Goal: Contribute content: Add original content to the website for others to see

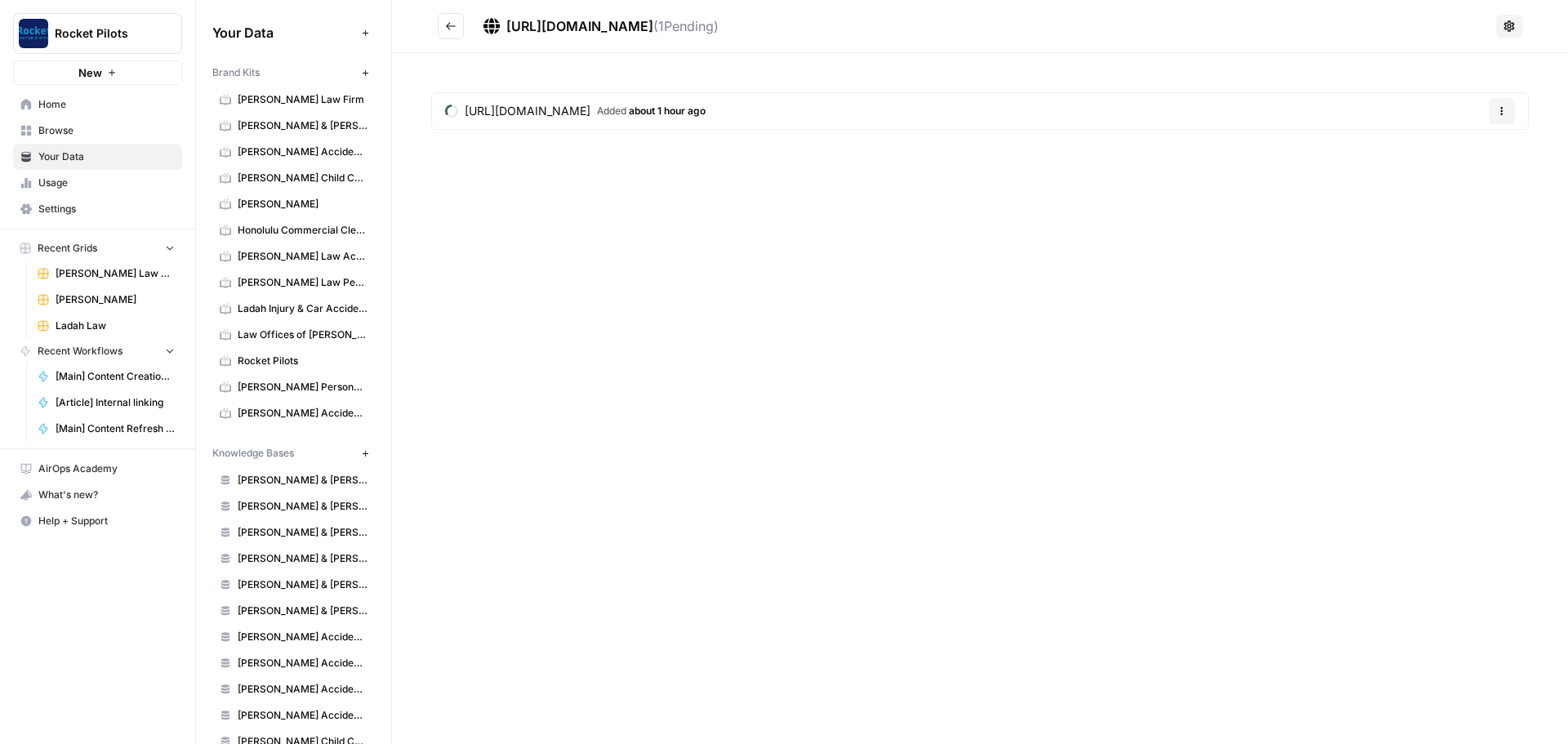
click at [529, 119] on span "[URL][DOMAIN_NAME]" at bounding box center [527, 111] width 126 height 17
click at [452, 26] on icon "Go back" at bounding box center [450, 25] width 10 height 7
click at [40, 182] on span "Usage" at bounding box center [107, 182] width 137 height 15
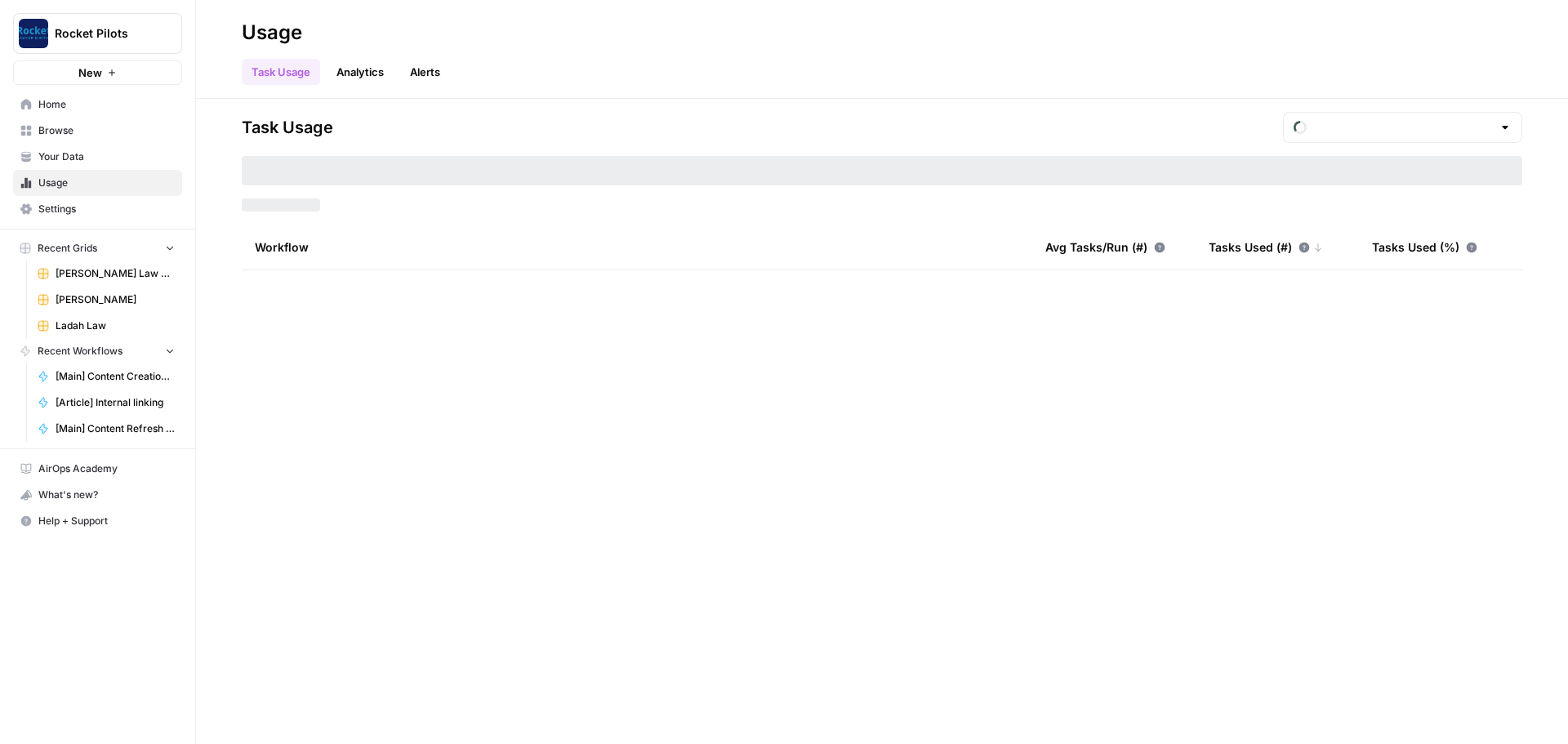
type input "August Tasks"
click at [49, 156] on span "Your Data" at bounding box center [107, 156] width 137 height 15
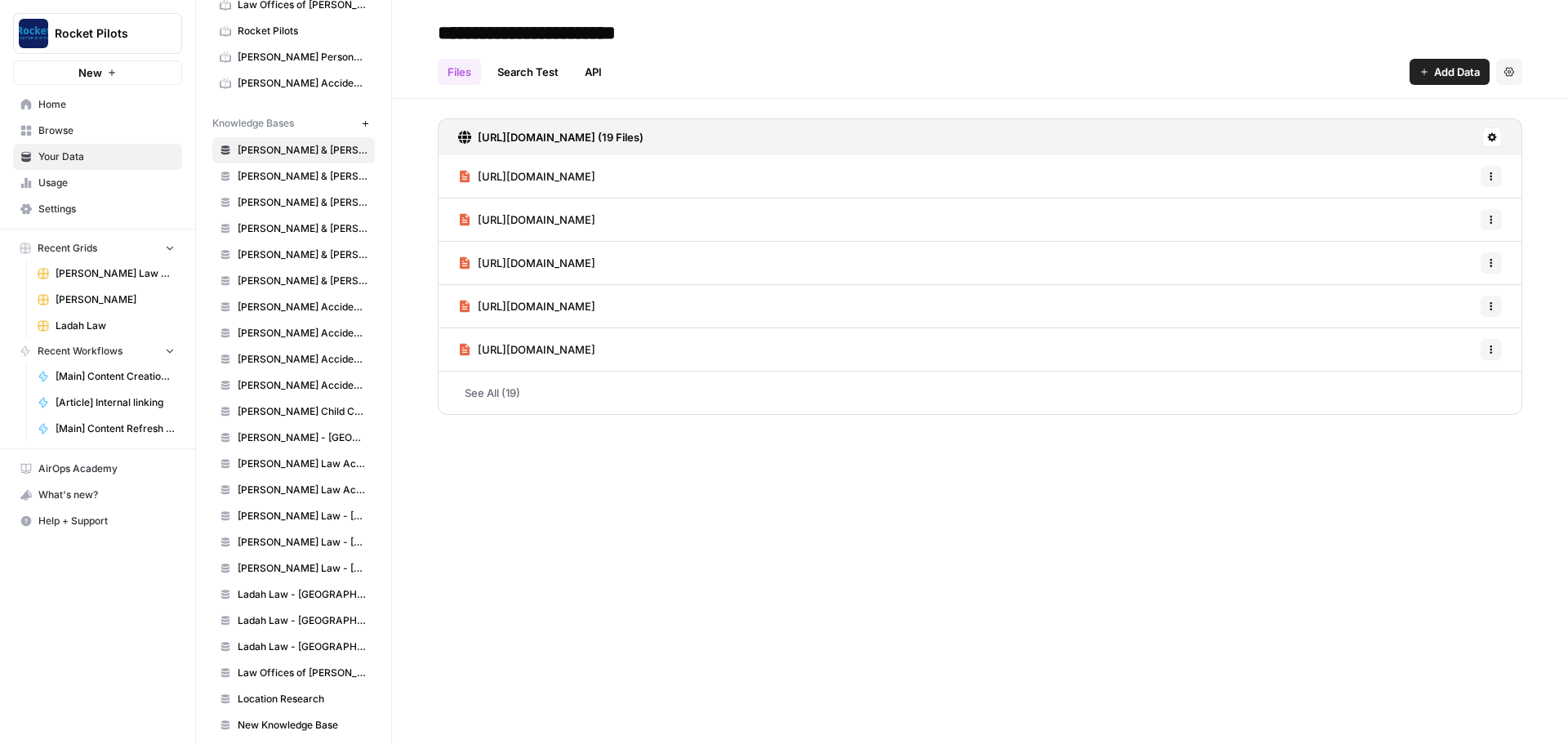
scroll to position [177, 0]
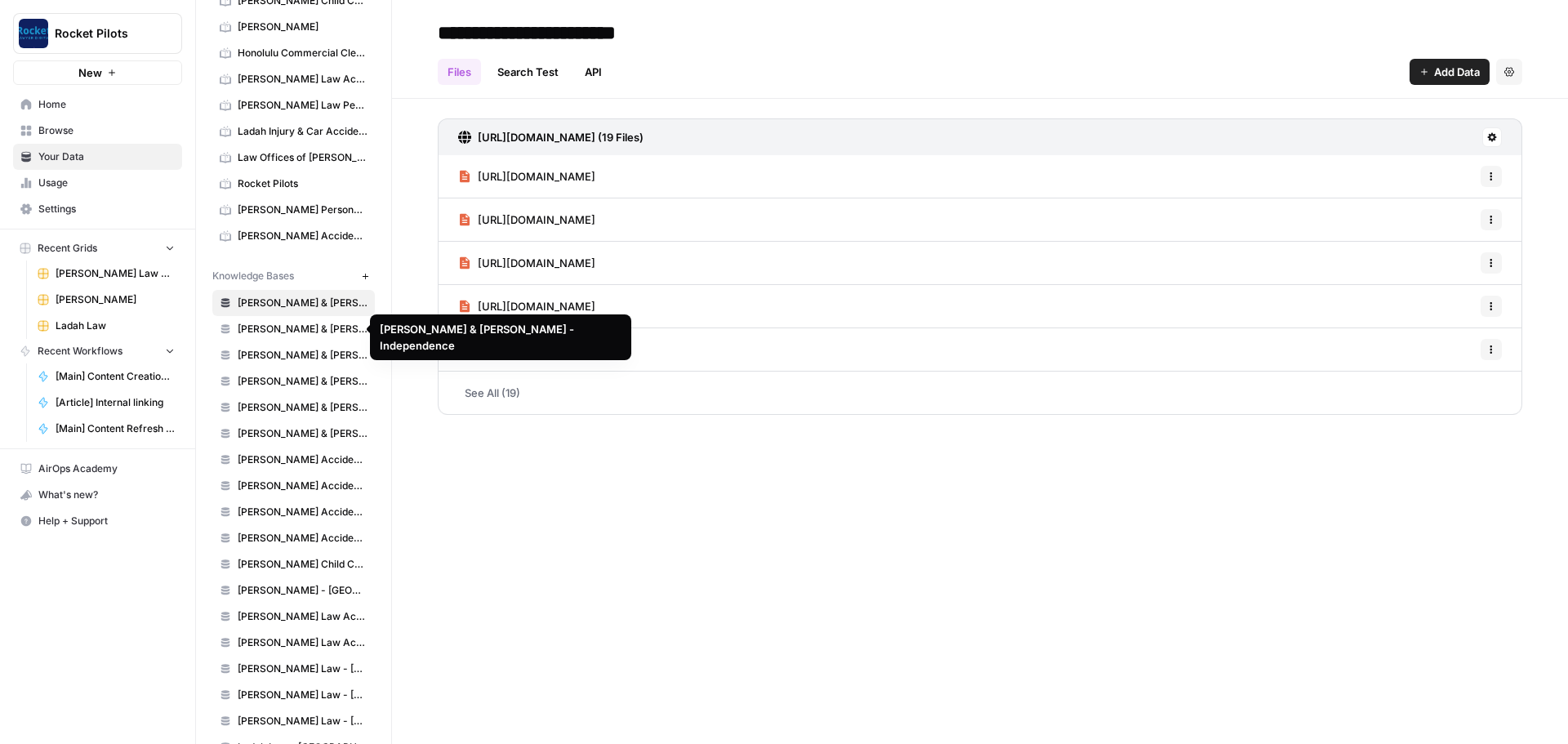
click at [303, 328] on span "[PERSON_NAME] & [PERSON_NAME] - Independence" at bounding box center [302, 328] width 130 height 15
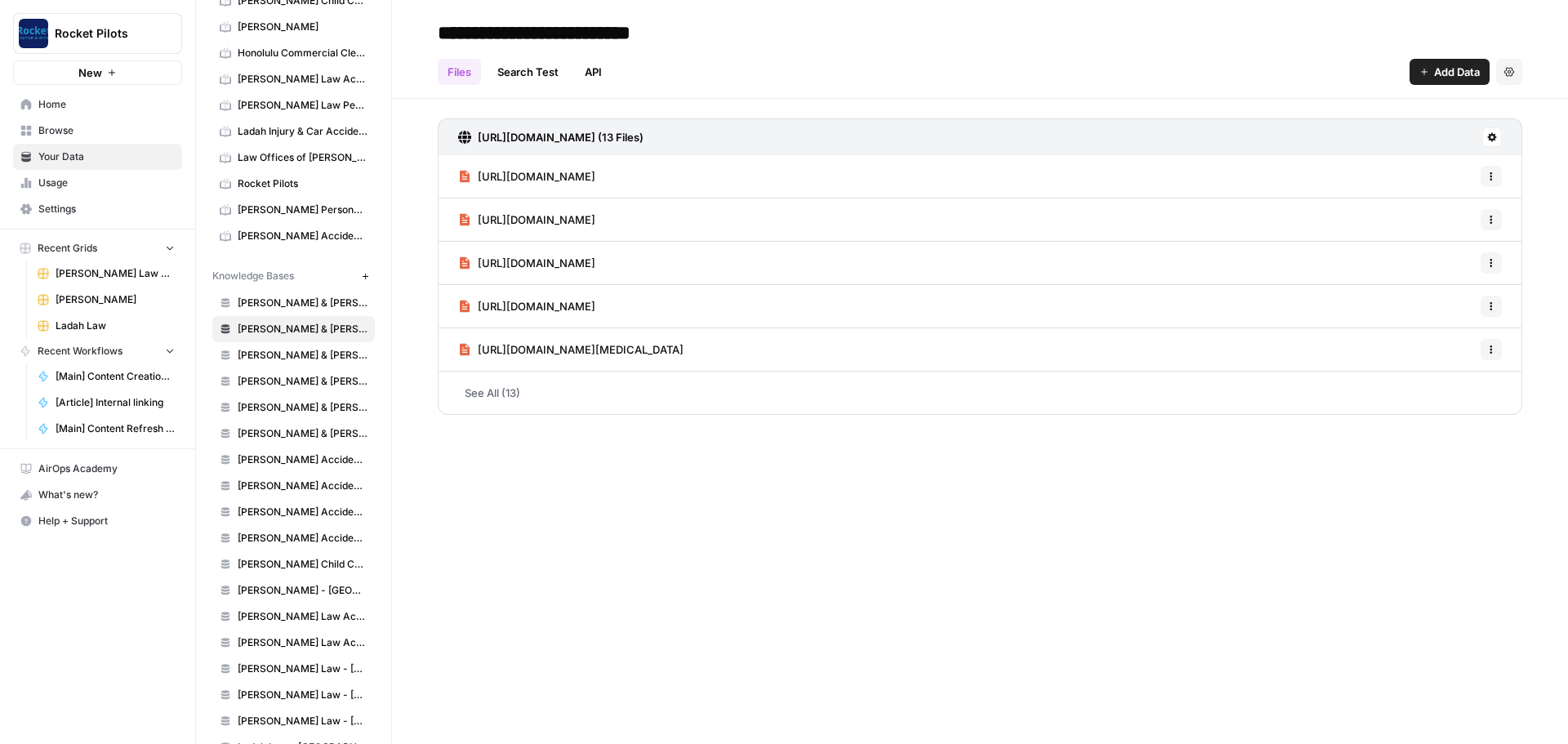
click at [315, 302] on span "[PERSON_NAME] & [PERSON_NAME] - Florissant" at bounding box center [302, 303] width 130 height 15
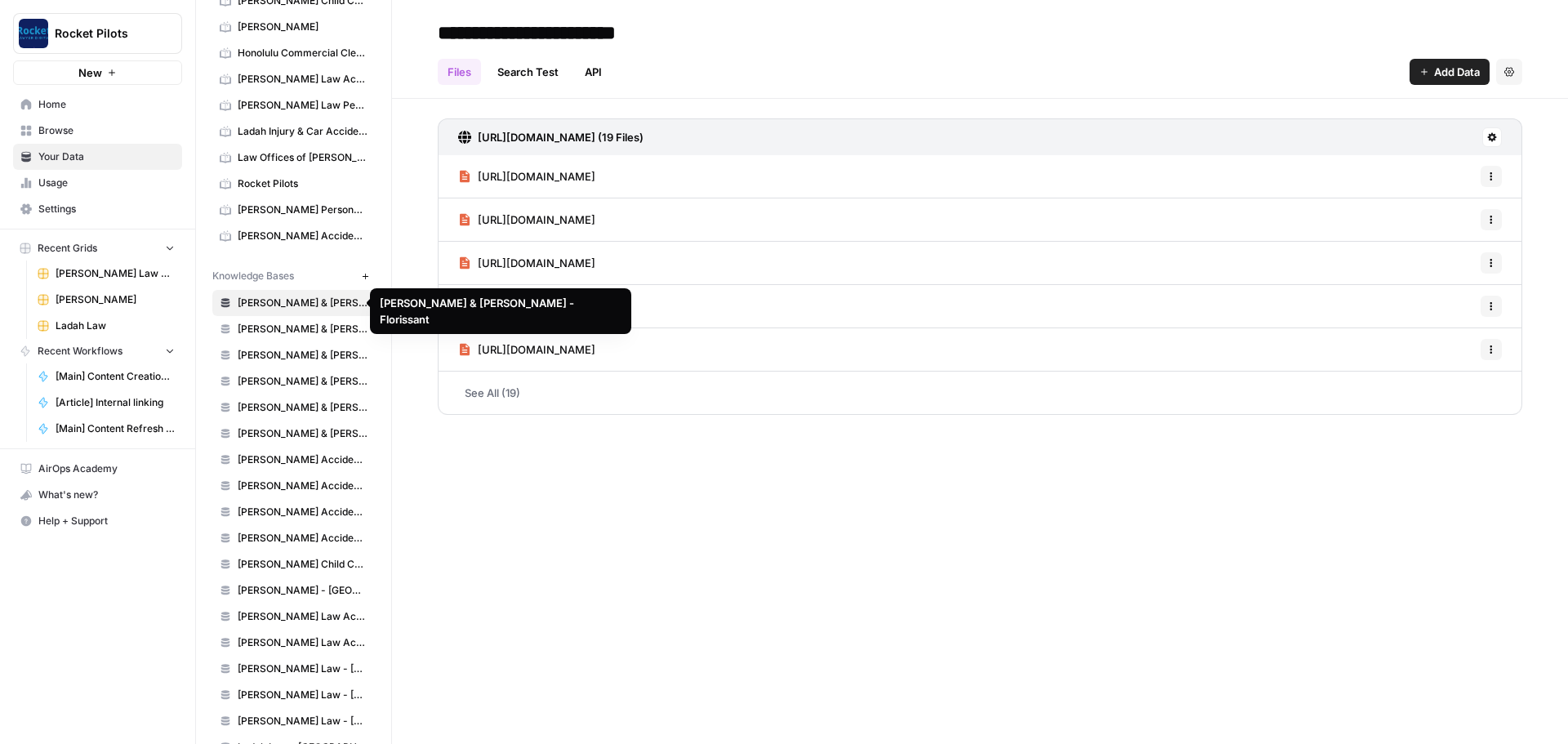
click at [306, 328] on span "[PERSON_NAME] & [PERSON_NAME] - Independence" at bounding box center [302, 328] width 130 height 15
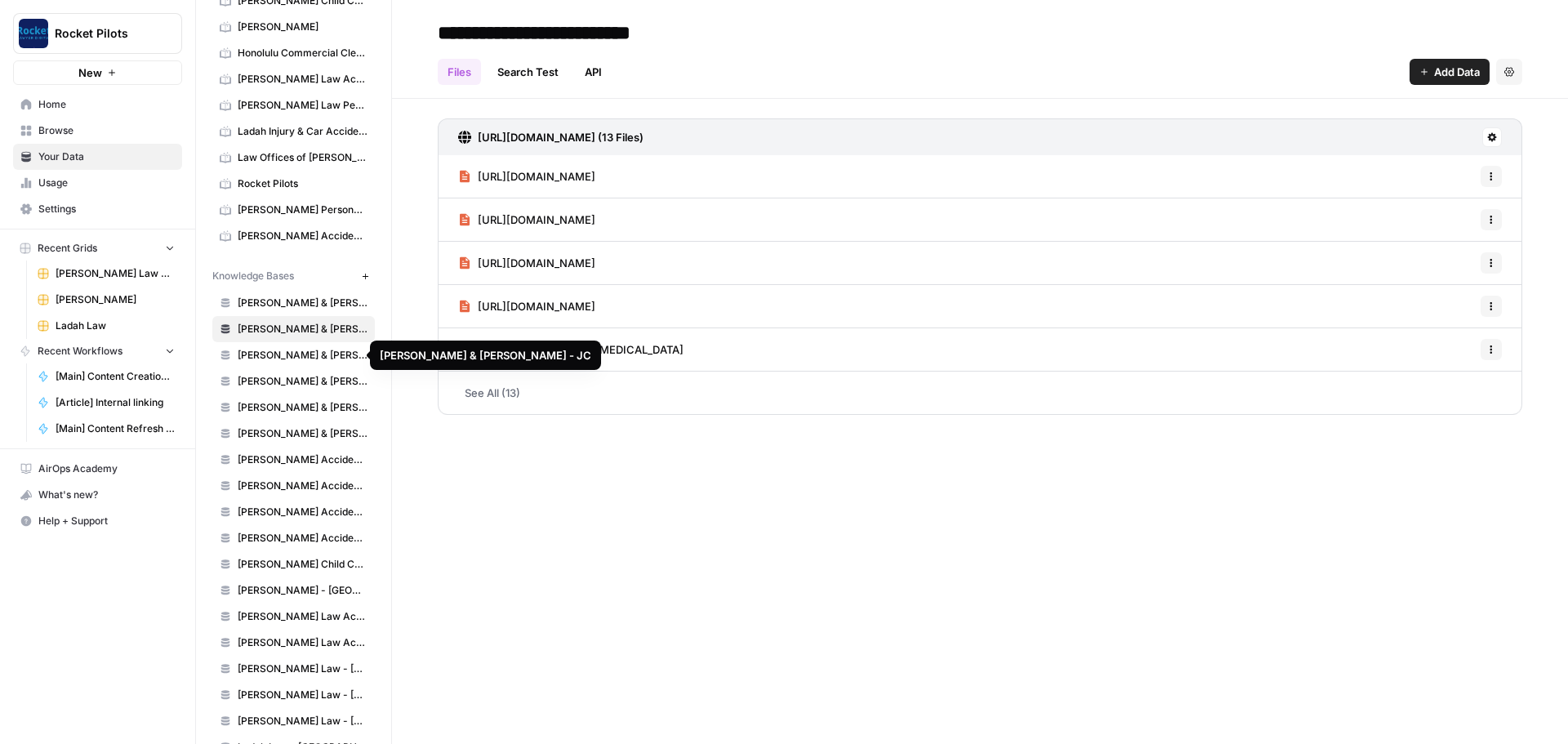
click at [304, 354] on span "[PERSON_NAME] & [PERSON_NAME] - JC" at bounding box center [302, 354] width 130 height 15
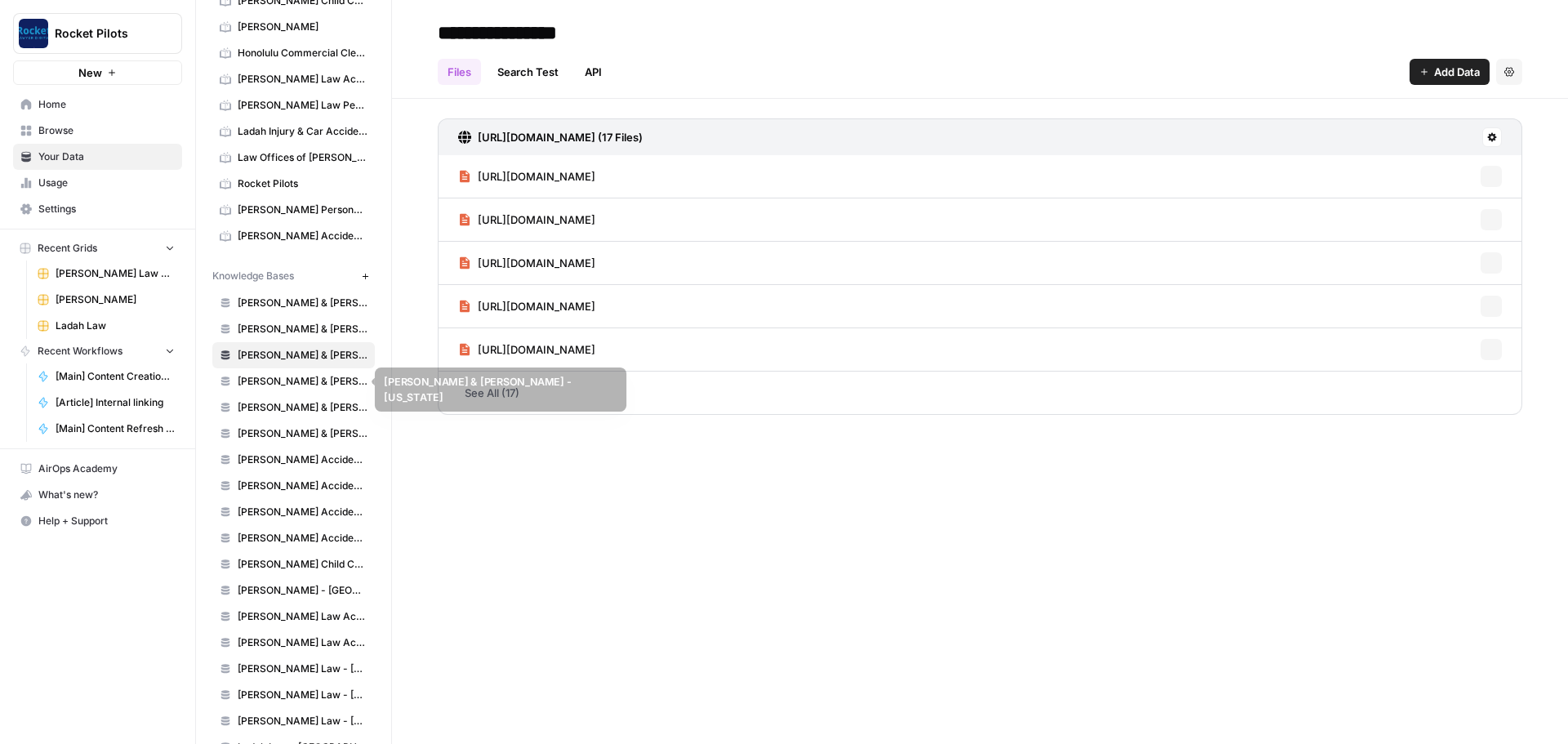
click at [303, 377] on span "[PERSON_NAME] & [PERSON_NAME] - [US_STATE]" at bounding box center [302, 381] width 130 height 15
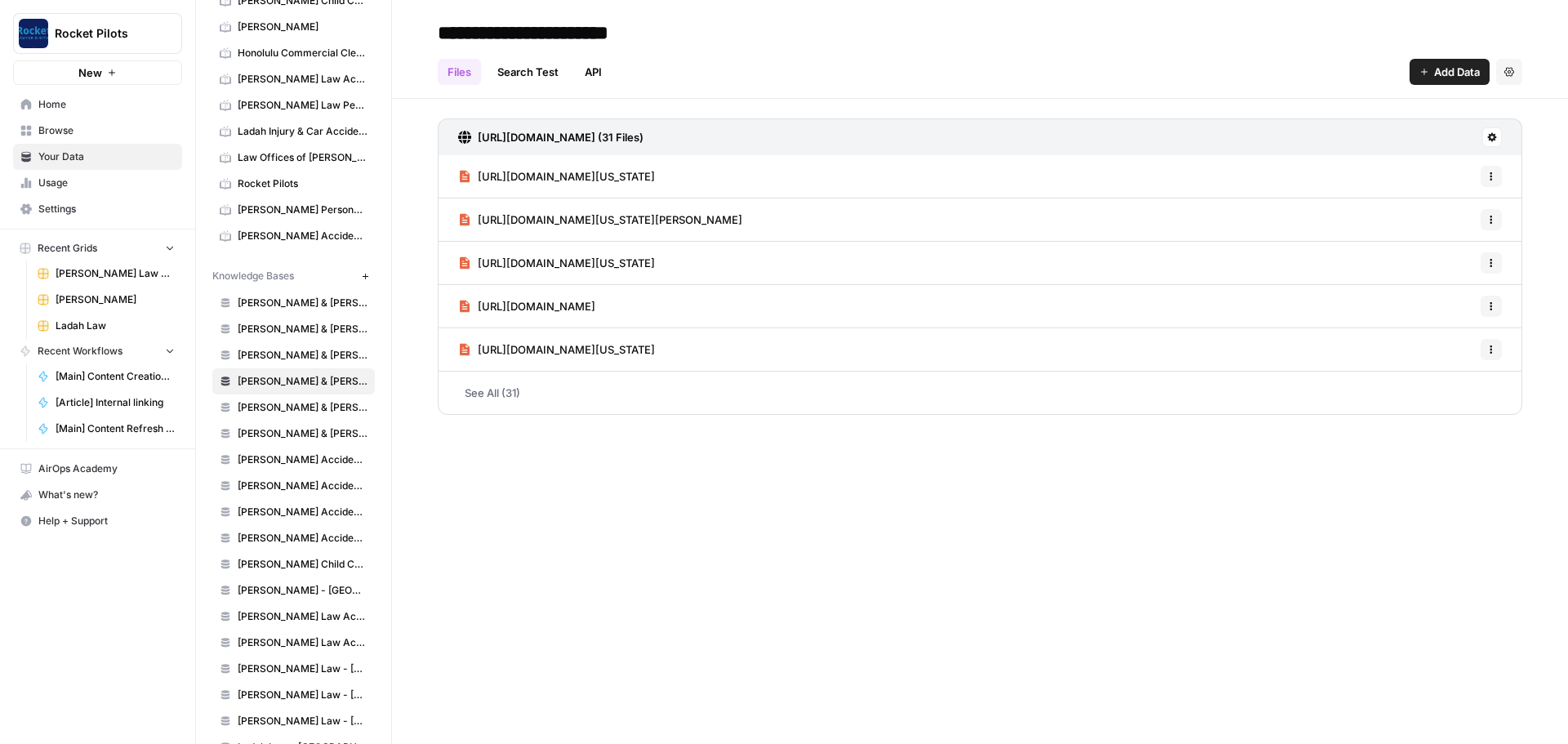
click at [1434, 75] on span "Add Data" at bounding box center [1457, 71] width 46 height 17
click at [1365, 138] on span "Web Scrape" at bounding box center [1394, 133] width 148 height 17
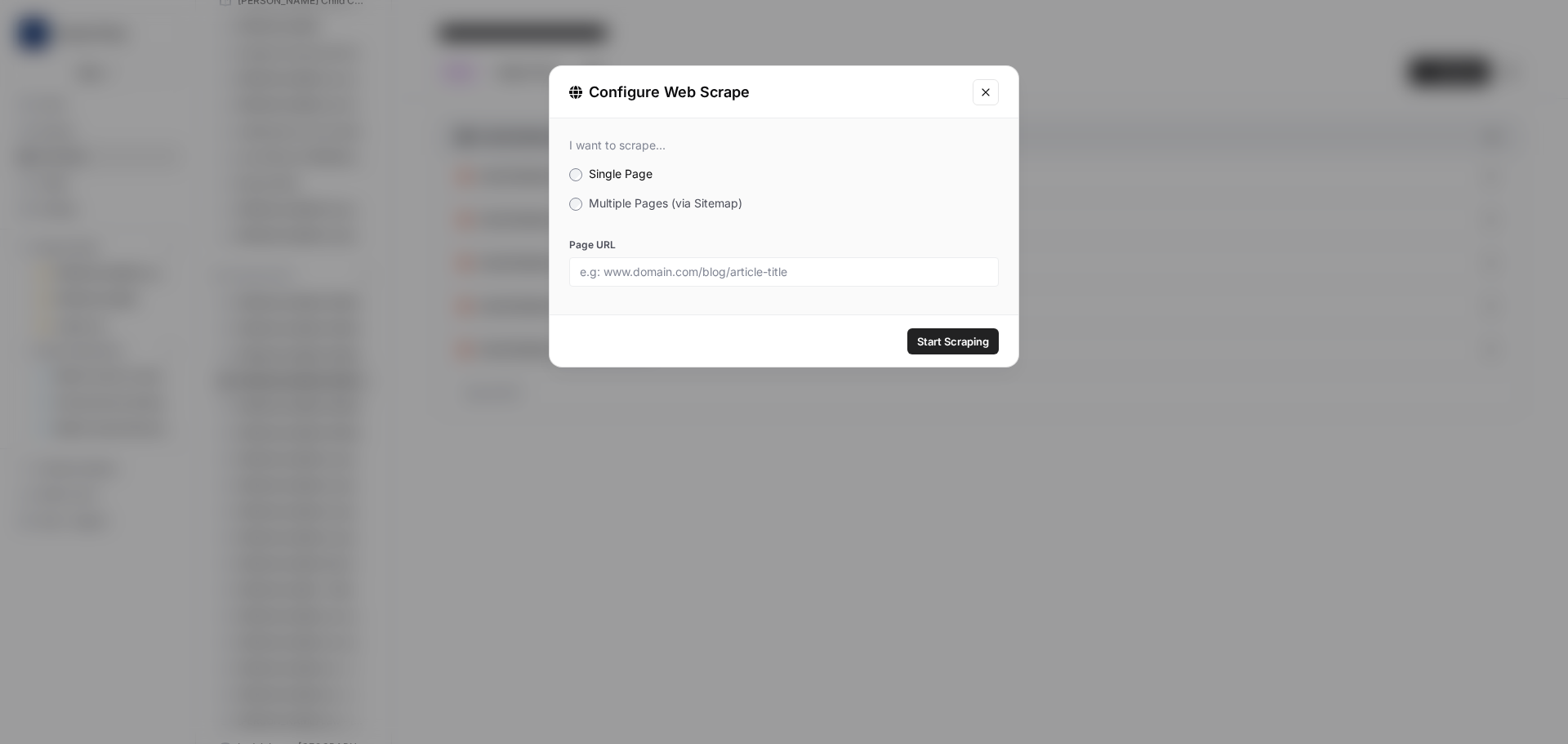
click at [574, 211] on label "Multiple Pages (via Sitemap)" at bounding box center [784, 203] width 430 height 17
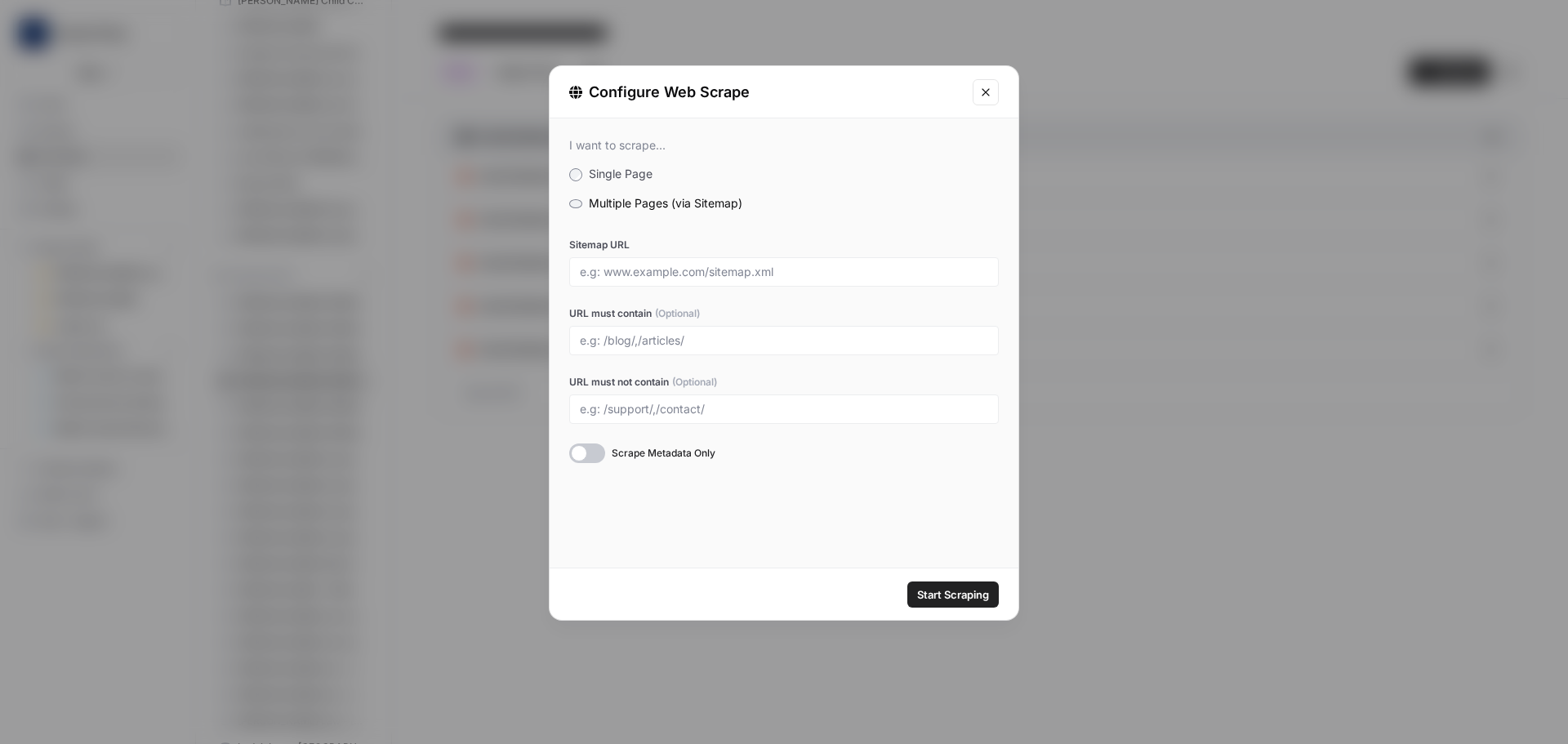
click at [665, 279] on div at bounding box center [784, 272] width 430 height 30
drag, startPoint x: 637, startPoint y: 270, endPoint x: 758, endPoint y: 240, distance: 124.7
click at [638, 270] on input "Sitemap URL" at bounding box center [784, 271] width 409 height 15
paste input "https://www.justice4you.com/practice-areas-sitemap.xml"
type input "https://www.justice4you.com/practice-areas-sitemap.xml"
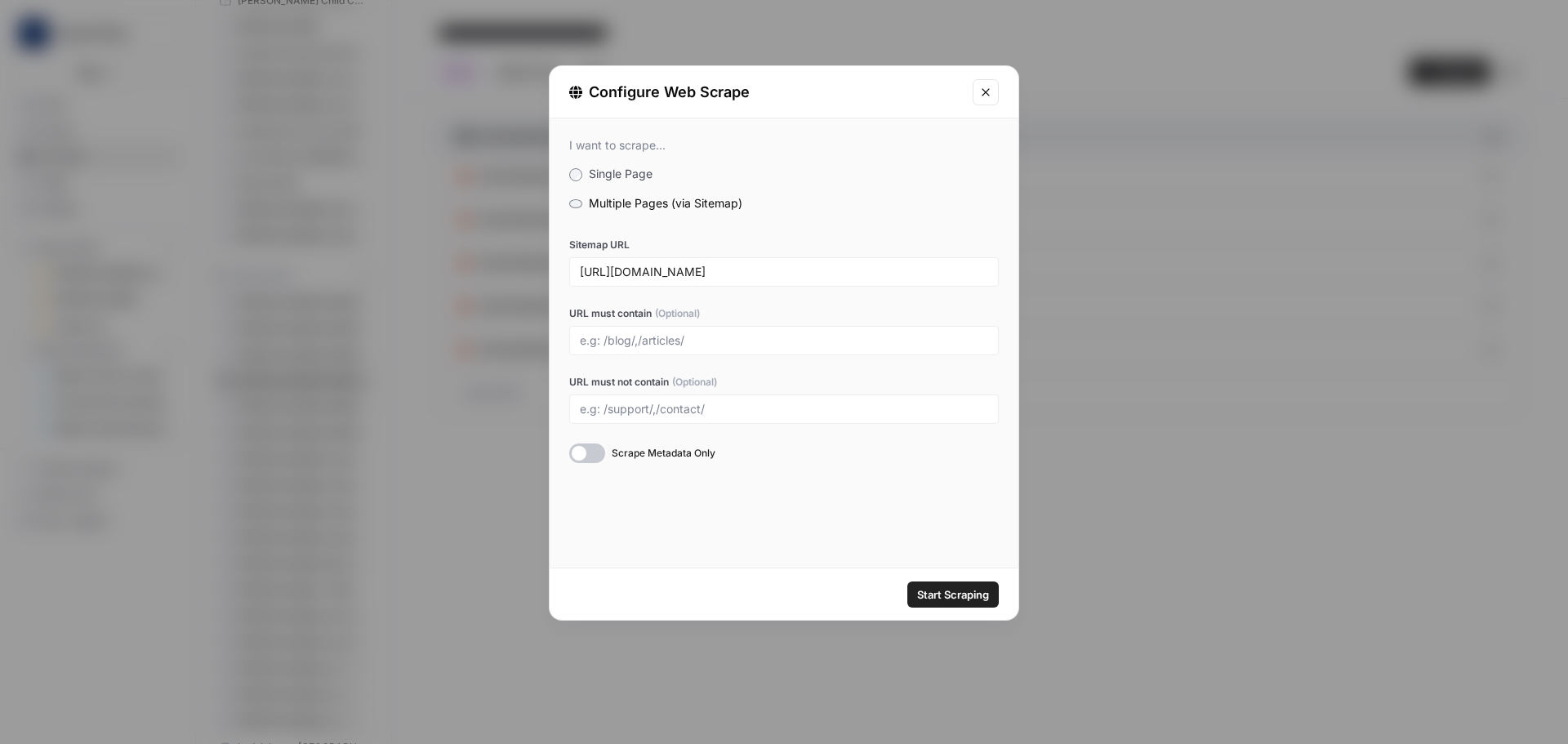
click at [944, 590] on span "Start Scraping" at bounding box center [952, 594] width 72 height 17
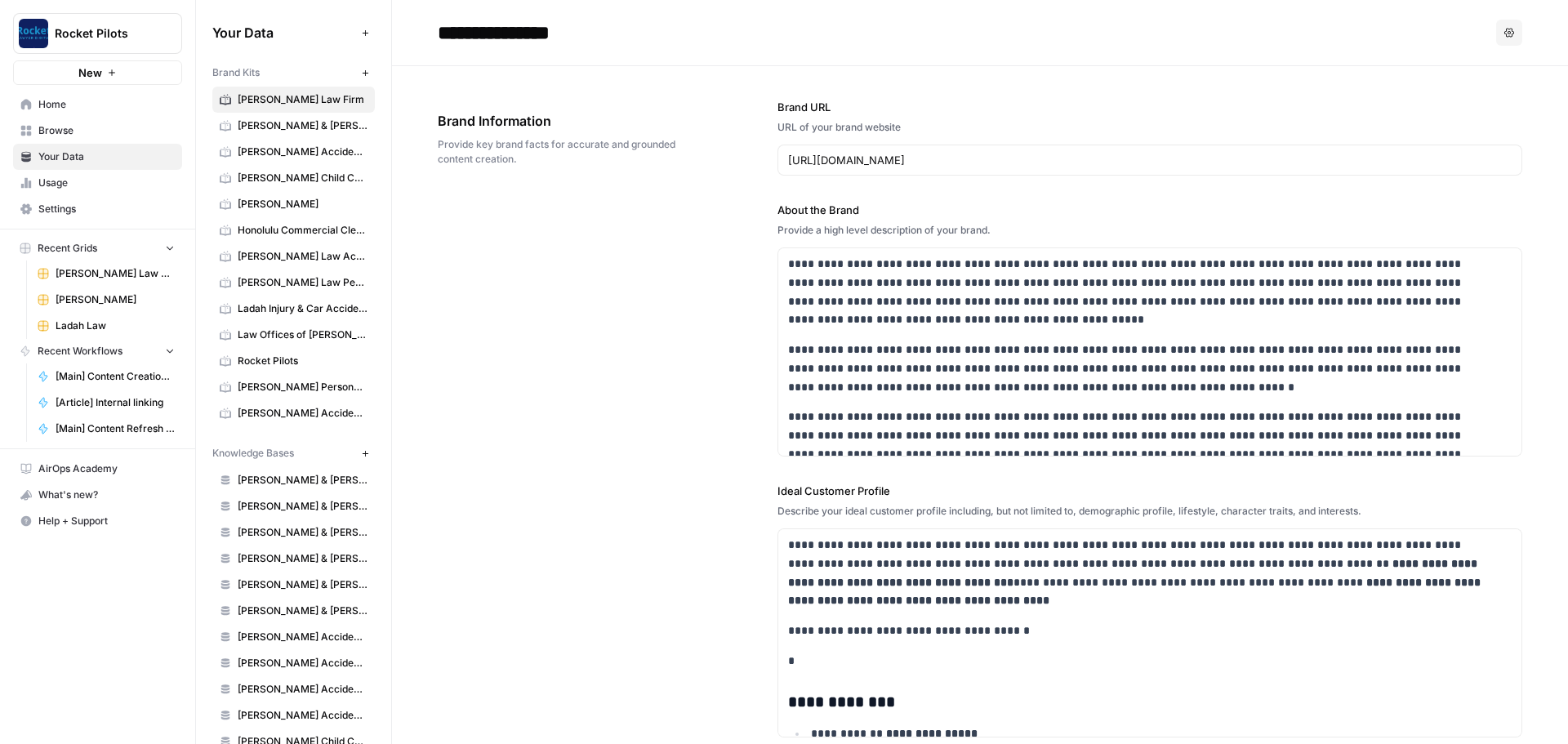
scroll to position [4322, 0]
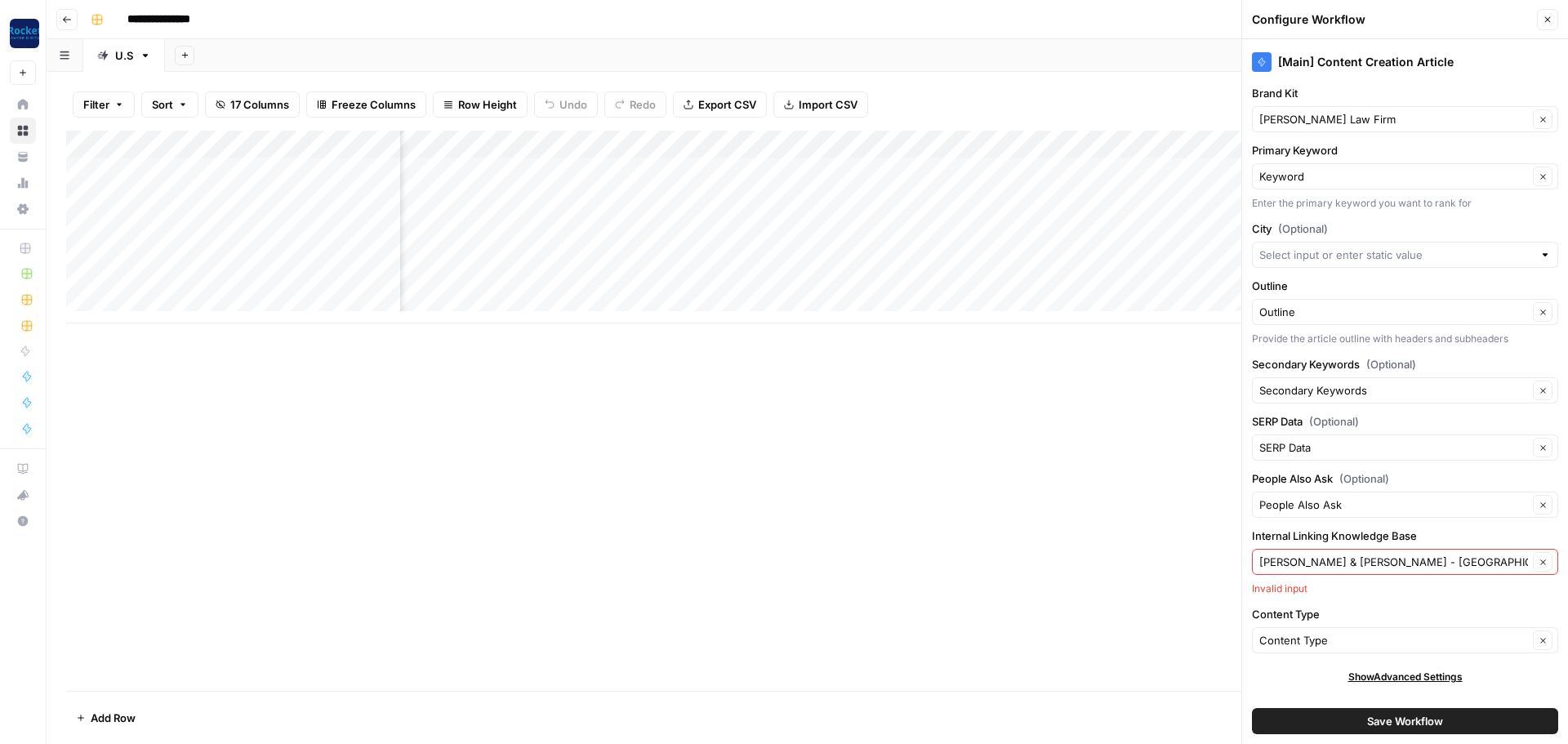
scroll to position [0, 178]
